Goal: Information Seeking & Learning: Learn about a topic

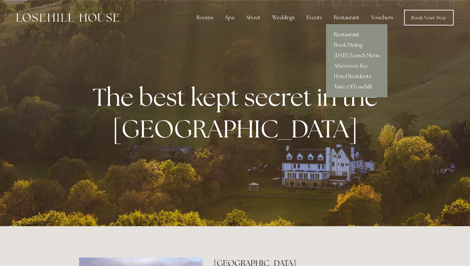
click at [338, 33] on link "Restaurant" at bounding box center [356, 34] width 61 height 10
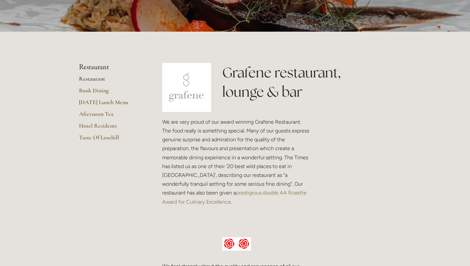
scroll to position [106, 0]
click at [97, 78] on link "Restaurant" at bounding box center [110, 81] width 62 height 12
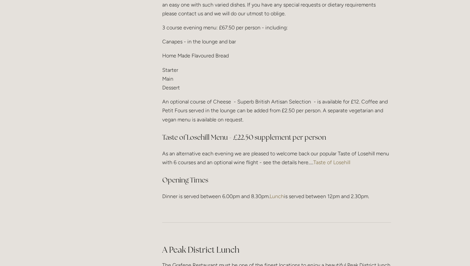
scroll to position [829, 0]
click at [339, 160] on link "Taste of Losehill" at bounding box center [331, 161] width 37 height 6
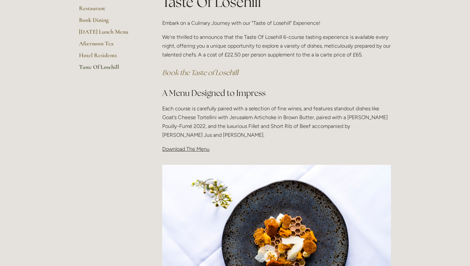
scroll to position [138, 0]
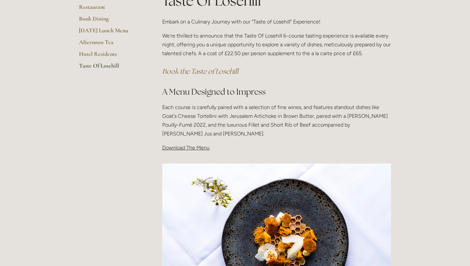
click at [184, 148] on span "Download The Menu" at bounding box center [185, 147] width 47 height 6
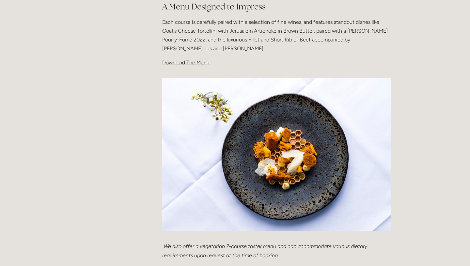
scroll to position [186, 0]
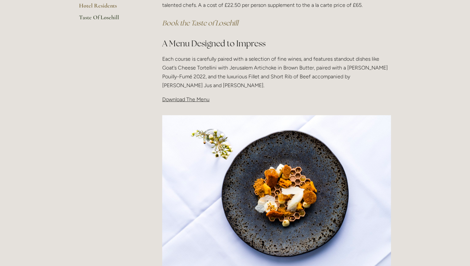
click at [190, 100] on span "Download The Menu" at bounding box center [185, 99] width 47 height 6
click at [199, 99] on span "Download The Menu" at bounding box center [185, 99] width 47 height 6
click at [197, 98] on span "Download The Menu" at bounding box center [185, 99] width 47 height 6
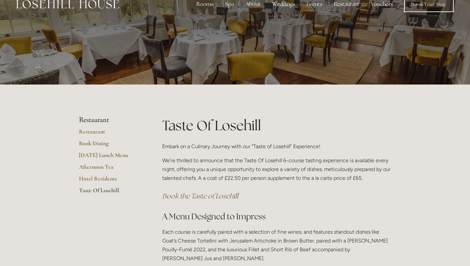
scroll to position [0, 0]
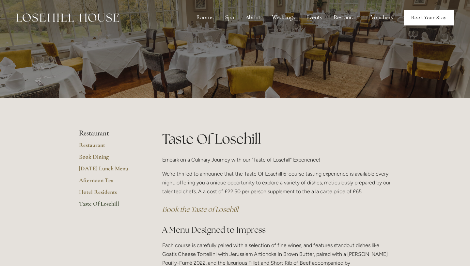
click at [422, 18] on link "Book Your Stay" at bounding box center [429, 18] width 50 height 16
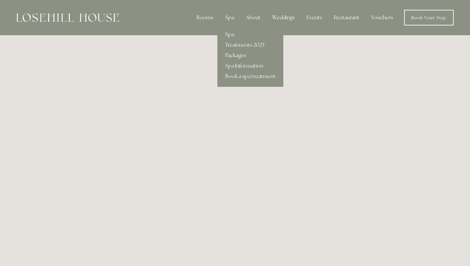
click at [229, 15] on div "Spa" at bounding box center [229, 17] width 19 height 13
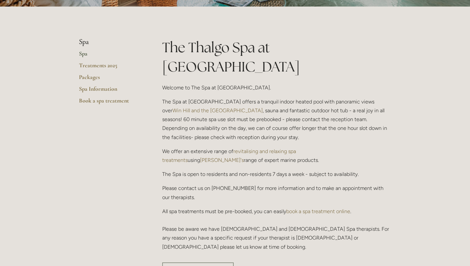
scroll to position [125, 0]
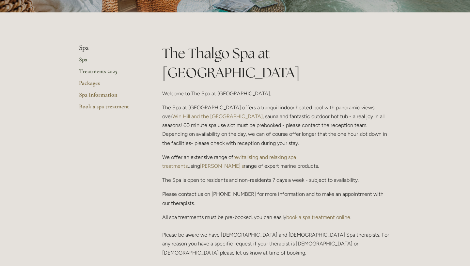
click at [106, 70] on link "Treatments 2025" at bounding box center [110, 73] width 62 height 12
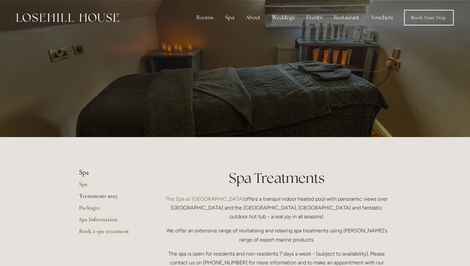
click at [97, 18] on img at bounding box center [67, 17] width 103 height 8
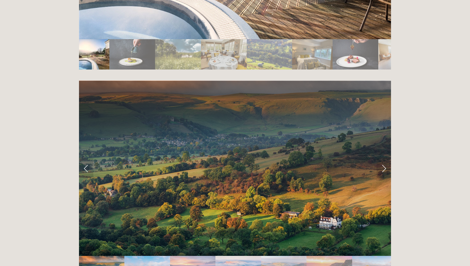
scroll to position [1280, 0]
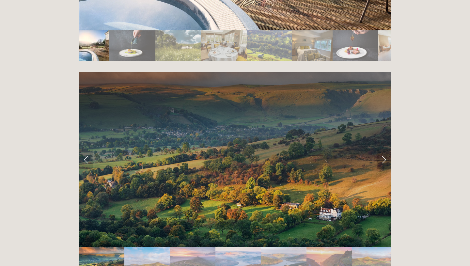
click at [381, 149] on link "Next Slide" at bounding box center [383, 159] width 14 height 20
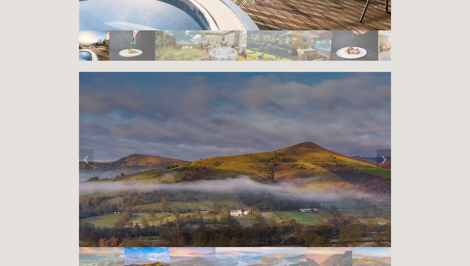
click at [381, 149] on link "Next Slide" at bounding box center [383, 159] width 14 height 20
click at [383, 149] on link "Next Slide" at bounding box center [383, 159] width 14 height 20
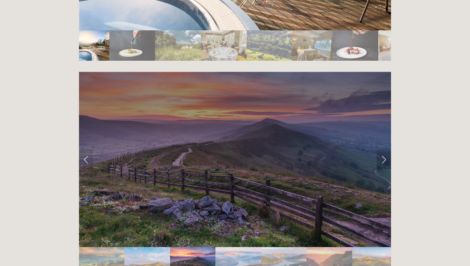
click at [383, 149] on link "Next Slide" at bounding box center [383, 159] width 14 height 20
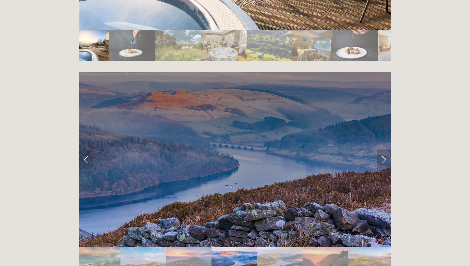
click at [383, 149] on link "Next Slide" at bounding box center [383, 159] width 14 height 20
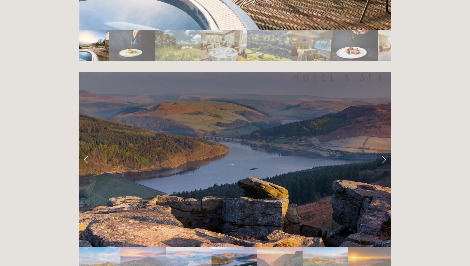
click at [383, 149] on link "Next Slide" at bounding box center [383, 159] width 14 height 20
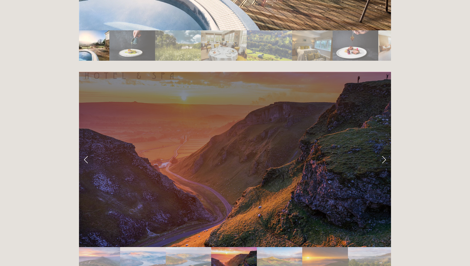
click at [383, 149] on link "Next Slide" at bounding box center [383, 159] width 14 height 20
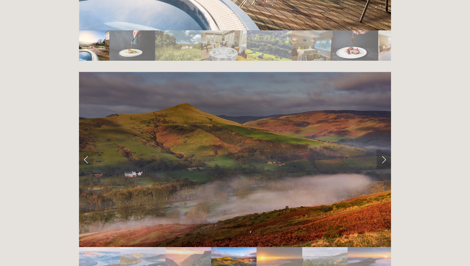
click at [383, 149] on link "Next Slide" at bounding box center [383, 159] width 14 height 20
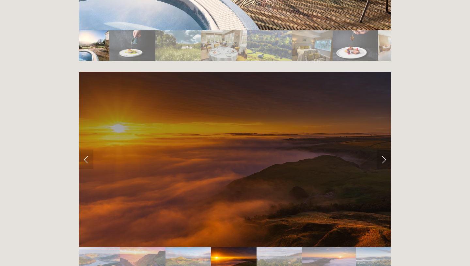
click at [383, 149] on link "Next Slide" at bounding box center [383, 159] width 14 height 20
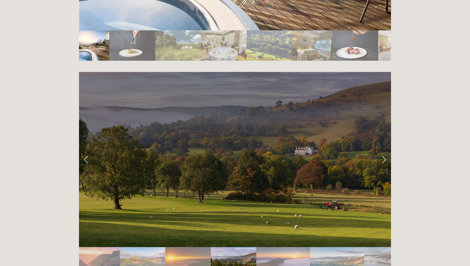
click at [383, 149] on link "Next Slide" at bounding box center [383, 159] width 14 height 20
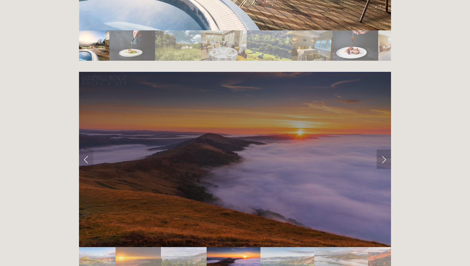
click at [383, 149] on link "Next Slide" at bounding box center [383, 159] width 14 height 20
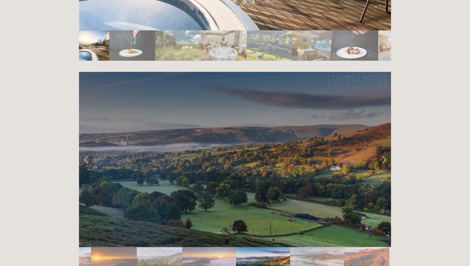
click at [383, 149] on link "Next Slide" at bounding box center [383, 159] width 14 height 20
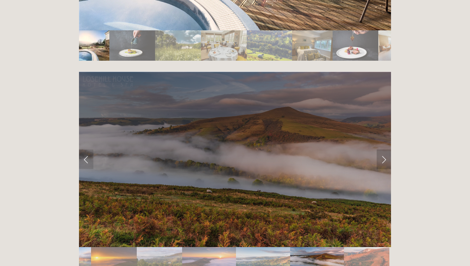
click at [383, 149] on link "Next Slide" at bounding box center [383, 159] width 14 height 20
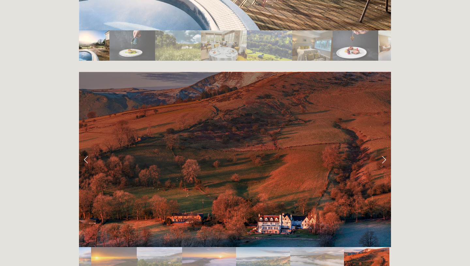
click at [383, 149] on link "Next Slide" at bounding box center [383, 159] width 14 height 20
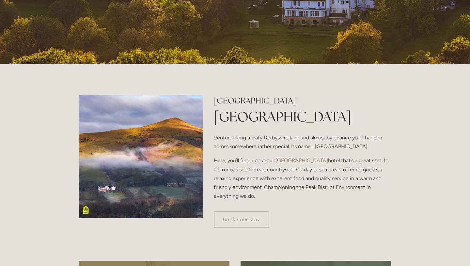
scroll to position [0, 0]
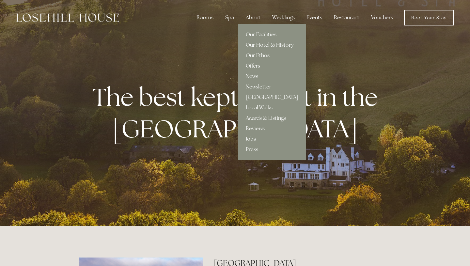
click at [255, 65] on link "Offers" at bounding box center [272, 66] width 68 height 10
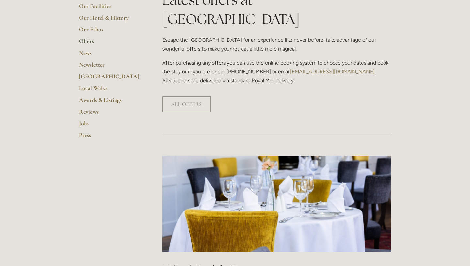
scroll to position [179, 0]
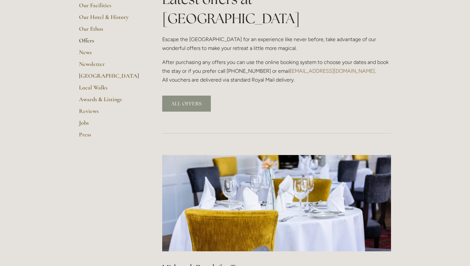
click at [184, 96] on link "ALL OFFERS" at bounding box center [186, 104] width 49 height 16
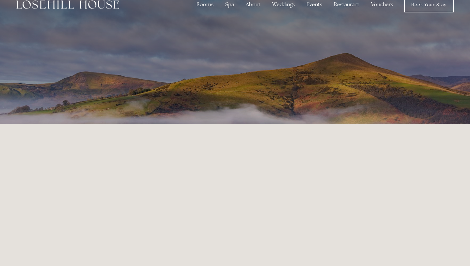
scroll to position [12, 0]
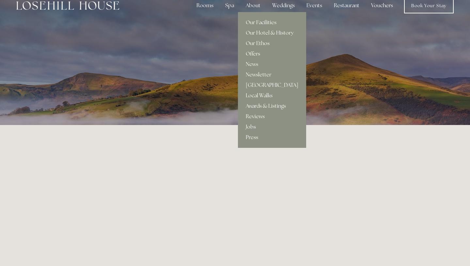
click at [254, 52] on link "Offers" at bounding box center [272, 54] width 68 height 10
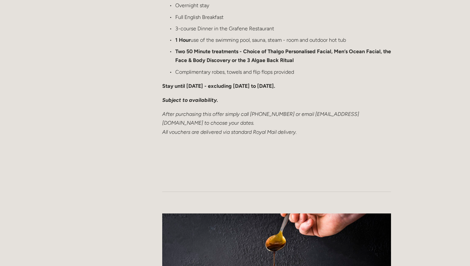
scroll to position [974, 0]
